Goal: Information Seeking & Learning: Learn about a topic

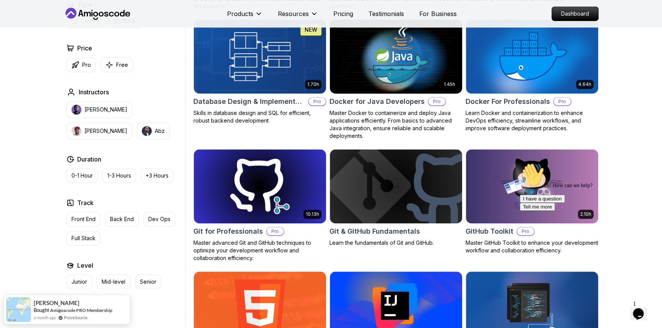
scroll to position [695, 0]
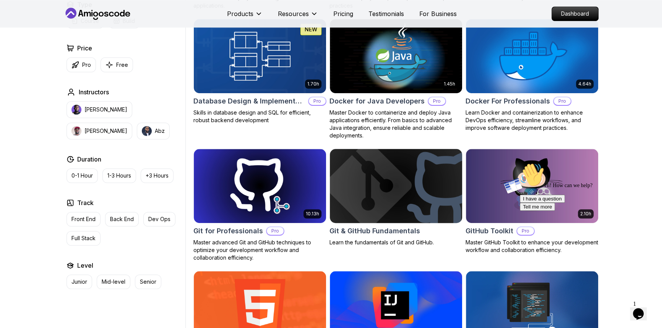
click at [405, 179] on img at bounding box center [395, 186] width 139 height 78
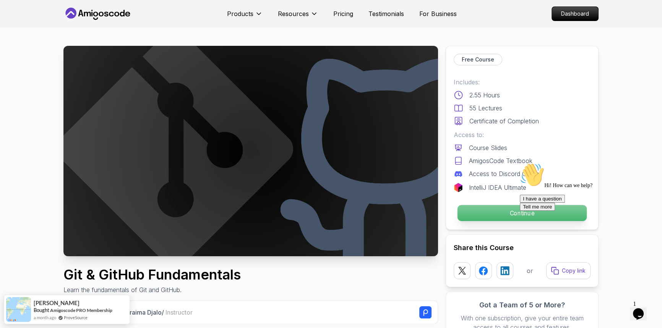
click at [505, 211] on p "Continue" at bounding box center [521, 213] width 129 height 16
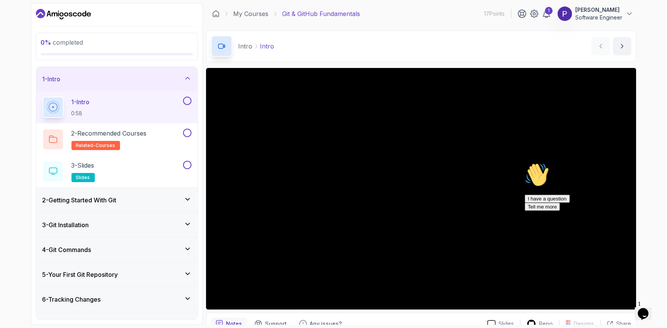
click at [524, 162] on icon "Chat attention grabber" at bounding box center [524, 162] width 0 height 0
click at [622, 308] on icon "Close" at bounding box center [622, 311] width 0 height 6
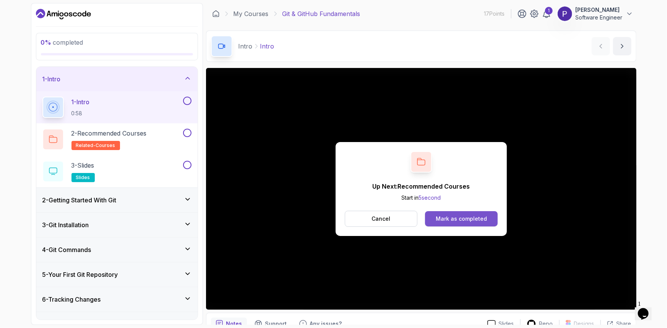
click at [472, 219] on div "Mark as completed" at bounding box center [461, 219] width 51 height 8
